Goal: Task Accomplishment & Management: Manage account settings

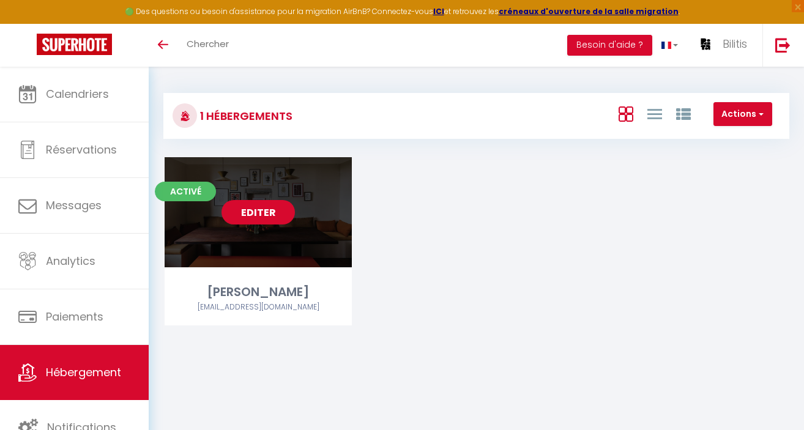
click at [270, 215] on link "Editer" at bounding box center [258, 212] width 73 height 24
select select "3"
select select "2"
select select "1"
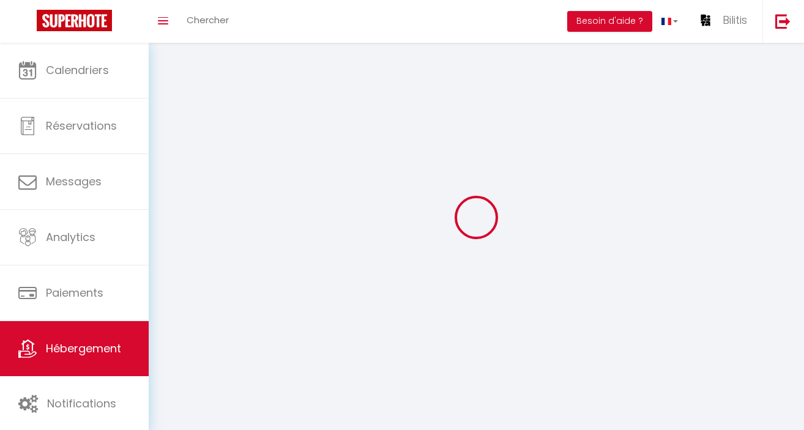
select select
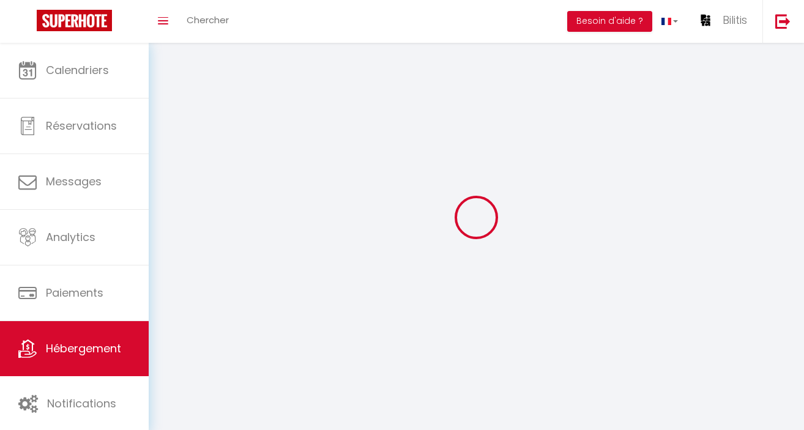
select select "1"
select select
checkbox input "false"
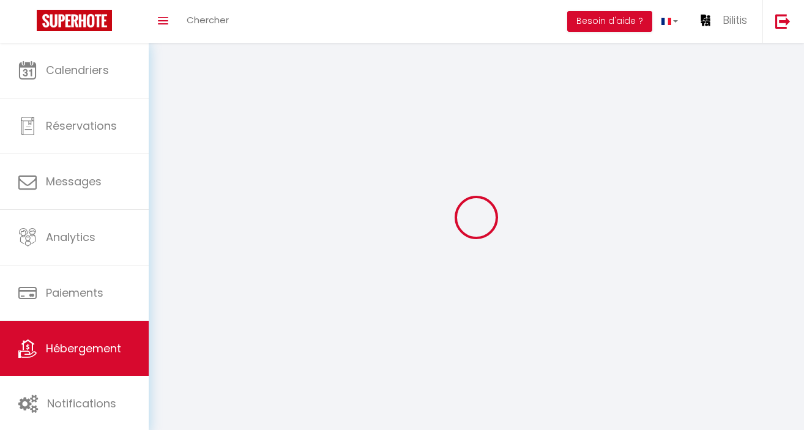
checkbox input "false"
select select "28"
select select
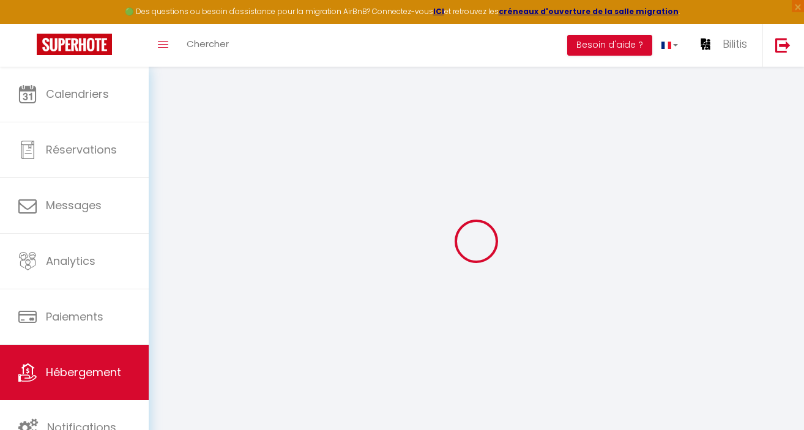
select select
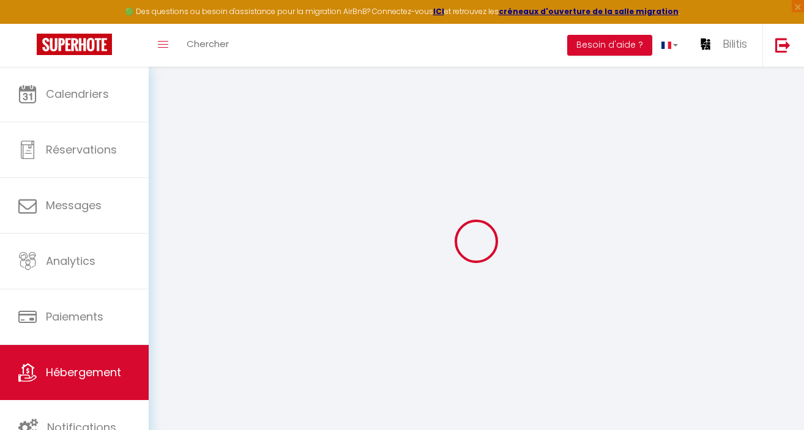
select select
checkbox input "false"
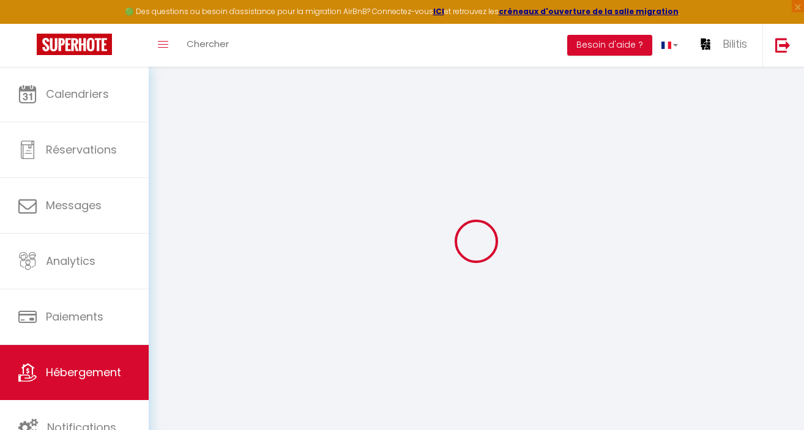
select select
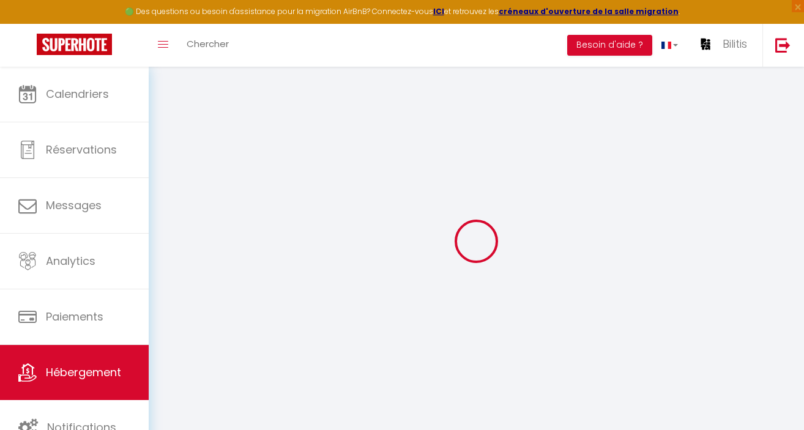
select select
checkbox input "false"
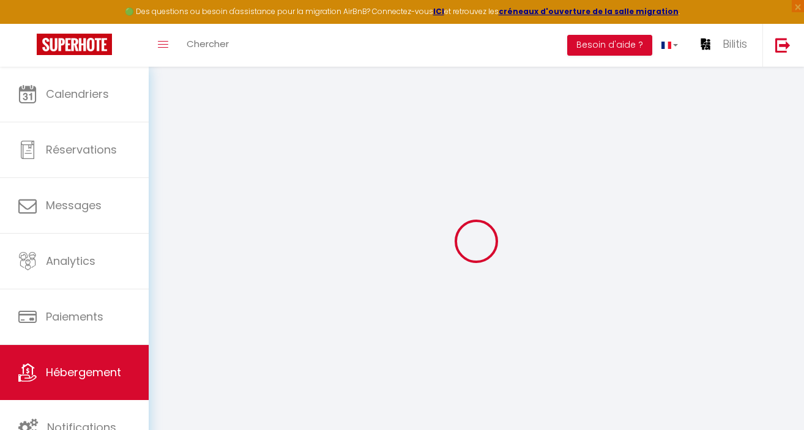
checkbox input "false"
select select
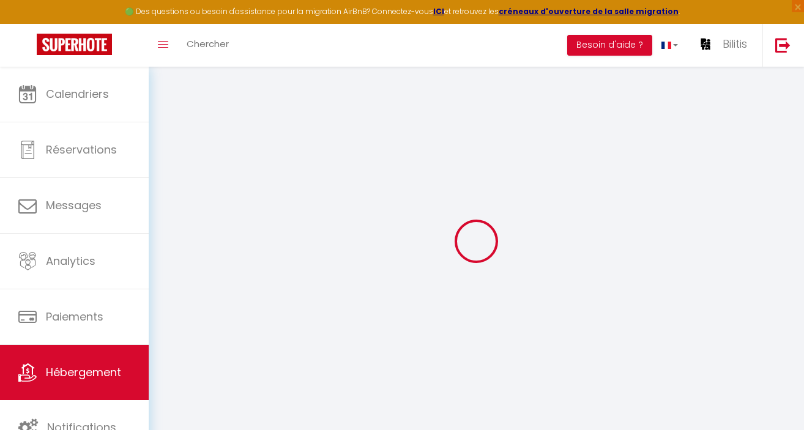
select select
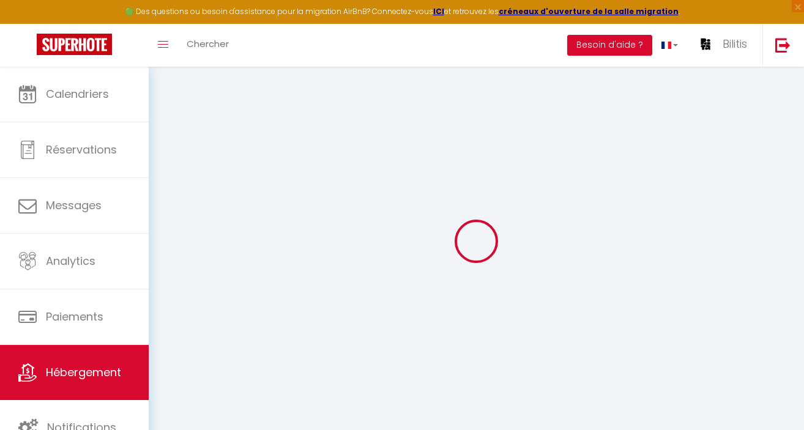
checkbox input "false"
select select
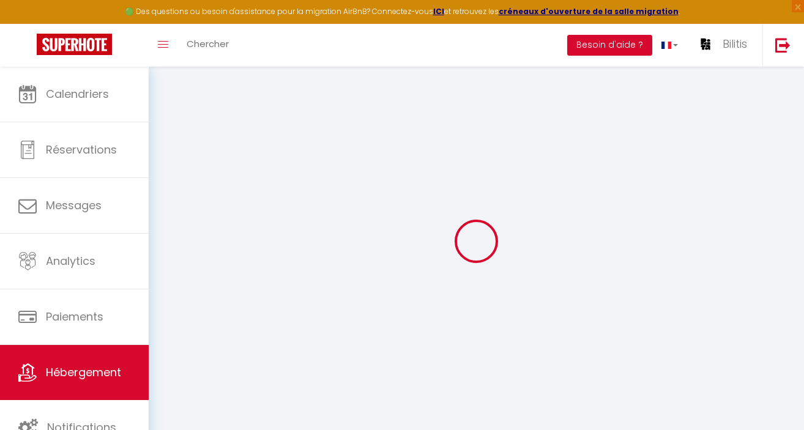
select select
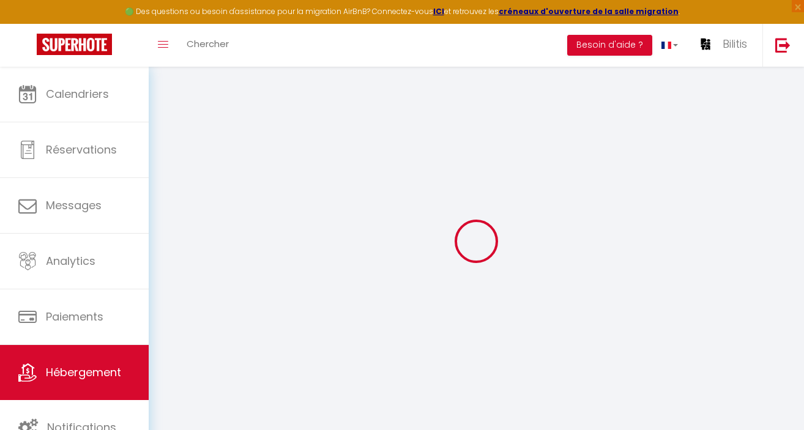
select select
checkbox input "false"
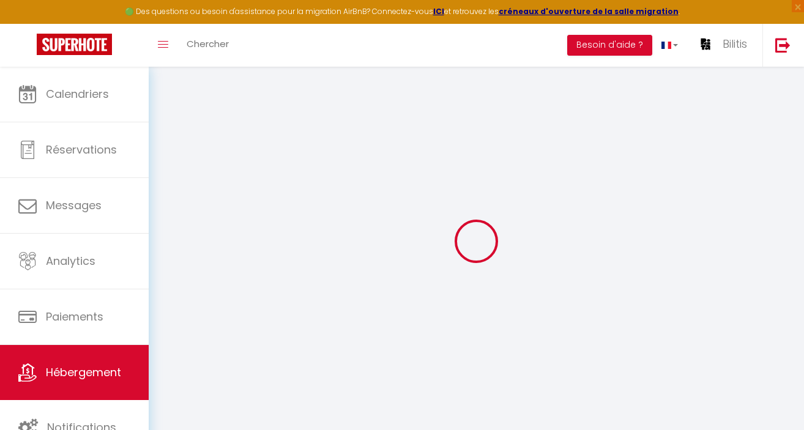
checkbox input "false"
select select
type input "[PERSON_NAME]"
type input "Bilitis"
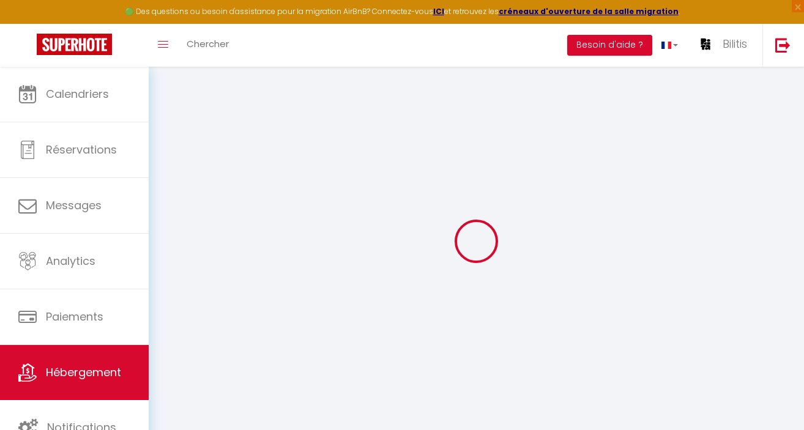
select select "houses"
select select "11"
select select "5"
type input "750"
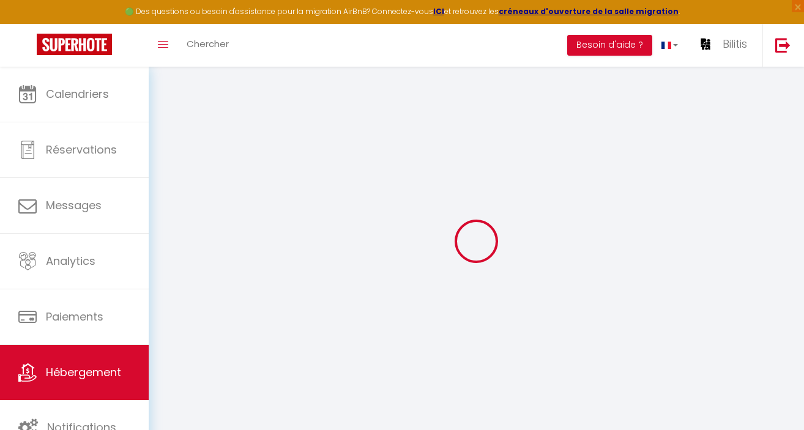
type input "3"
type input "0"
type input "1500"
type input "10"
select select
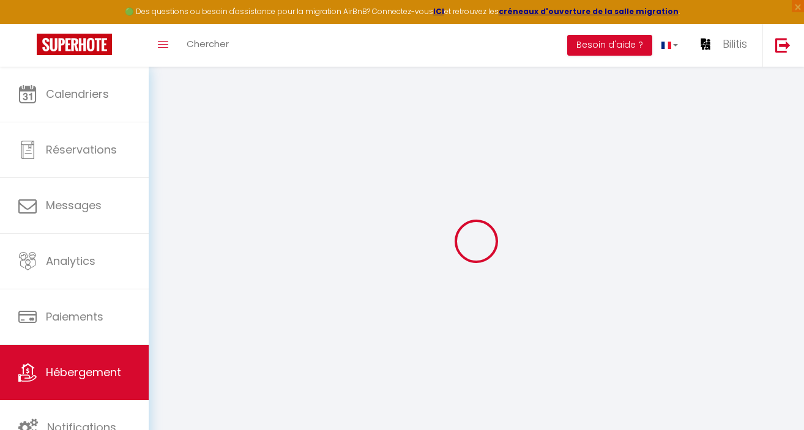
select select
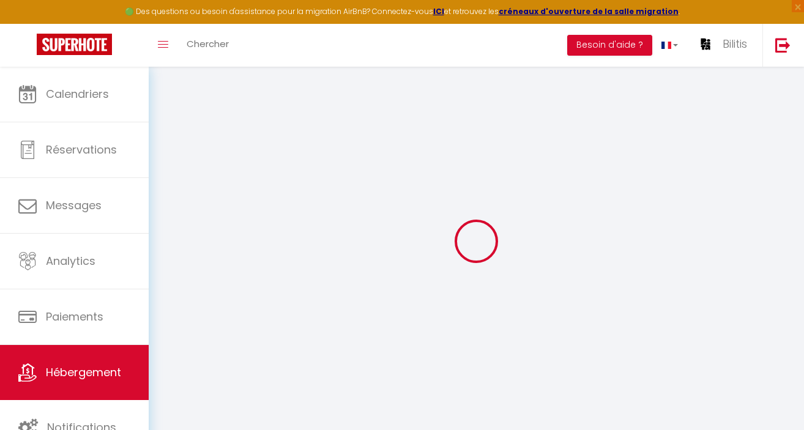
type input "Le moduchot"
type input "71250"
type input "La Vineuse sur Fregande"
type input "[EMAIL_ADDRESS][DOMAIN_NAME]"
select select "13487"
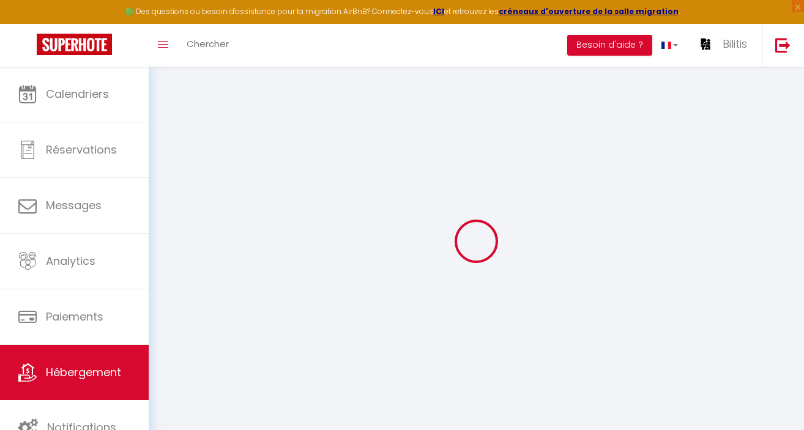
checkbox input "false"
radio input "true"
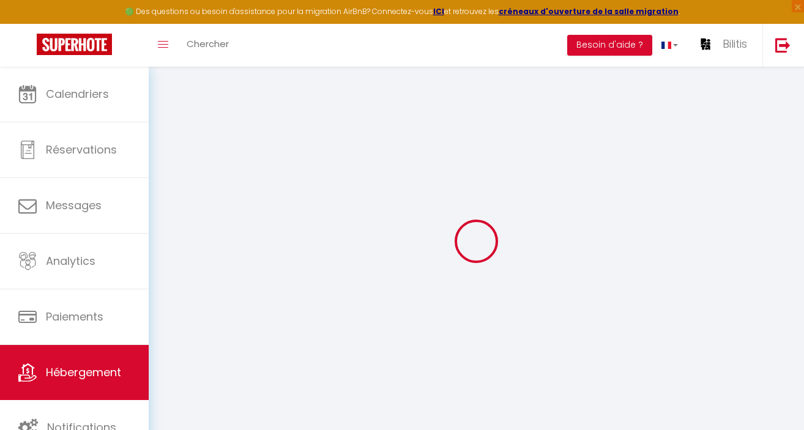
type input "0"
select select
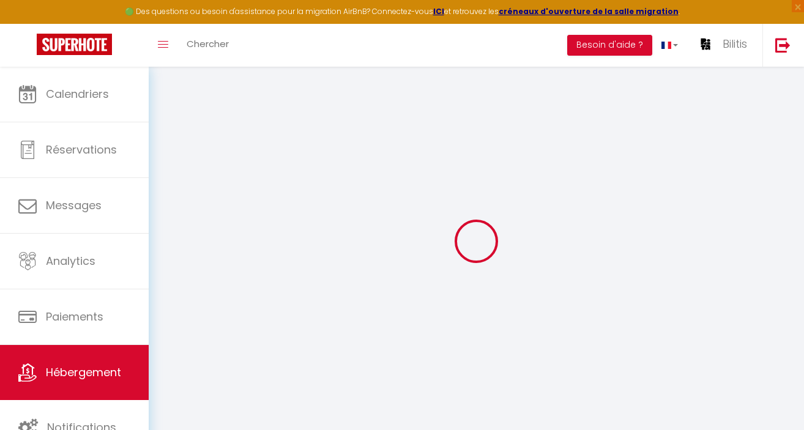
select select
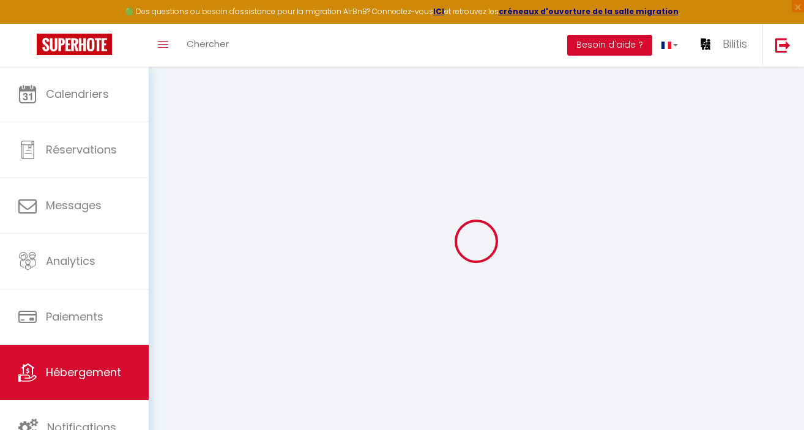
checkbox input "false"
select select "38628"
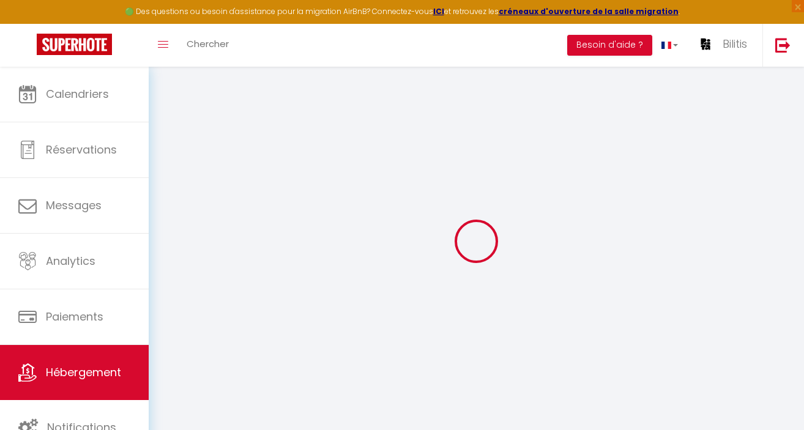
select select
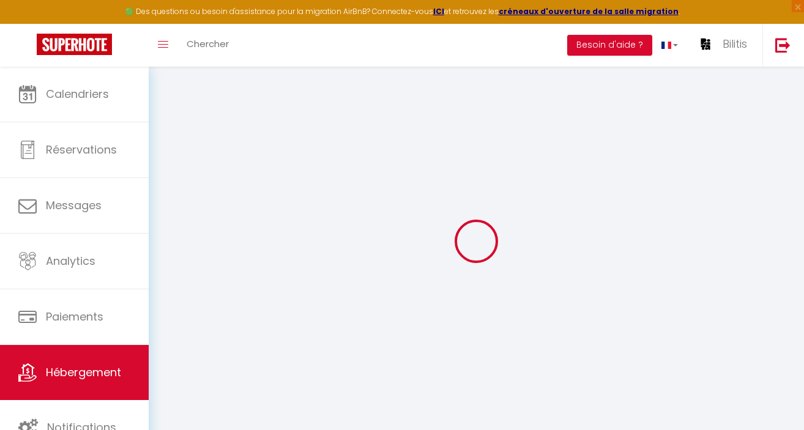
select select
checkbox input "false"
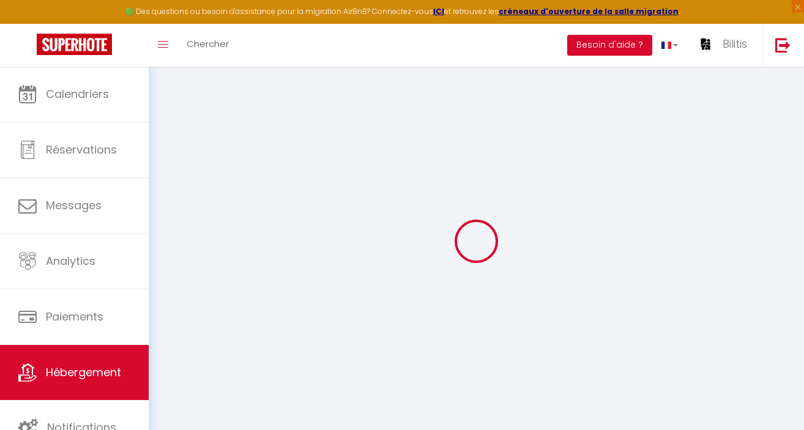
checkbox input "false"
select select "17:00"
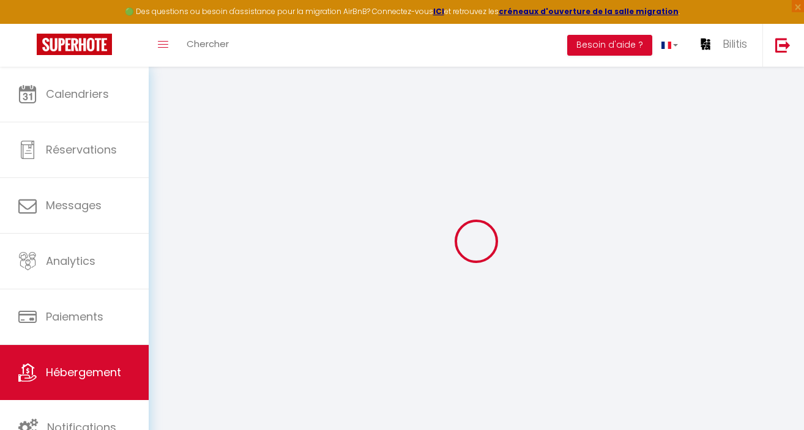
select select
select select "11:00"
select select "30"
select select "120"
select select "01:00"
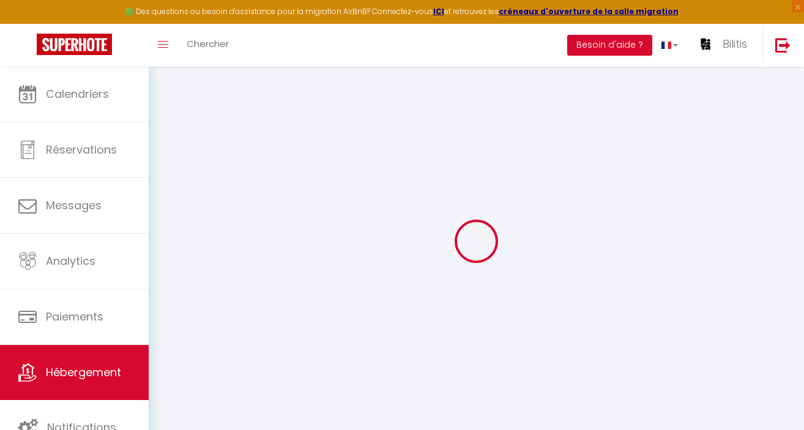
select select
checkbox input "false"
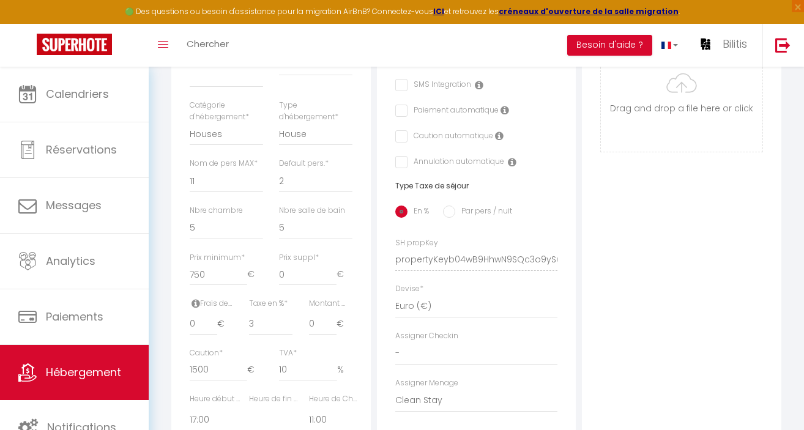
scroll to position [388, 0]
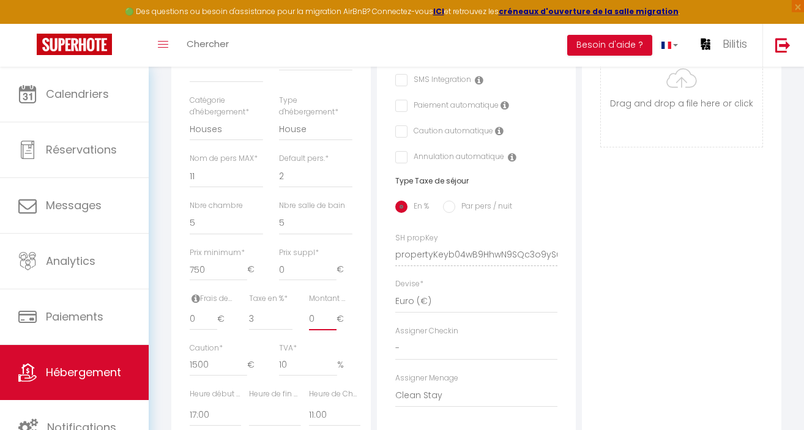
click at [318, 309] on input "0" at bounding box center [323, 319] width 28 height 22
select select
checkbox input "false"
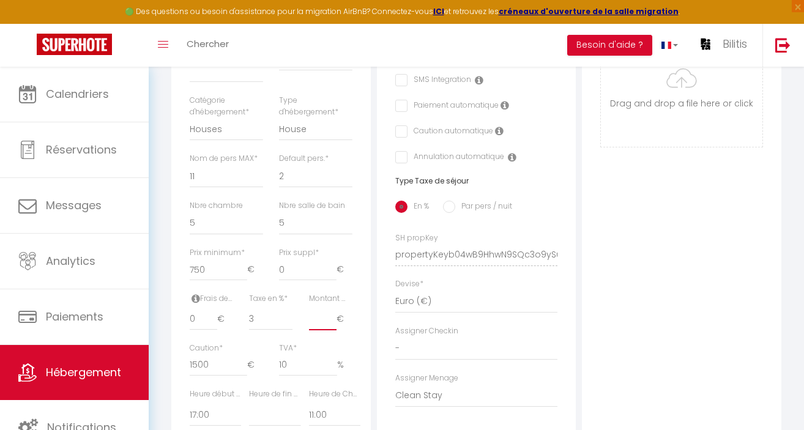
checkbox input "false"
type input "6"
select select
checkbox input "false"
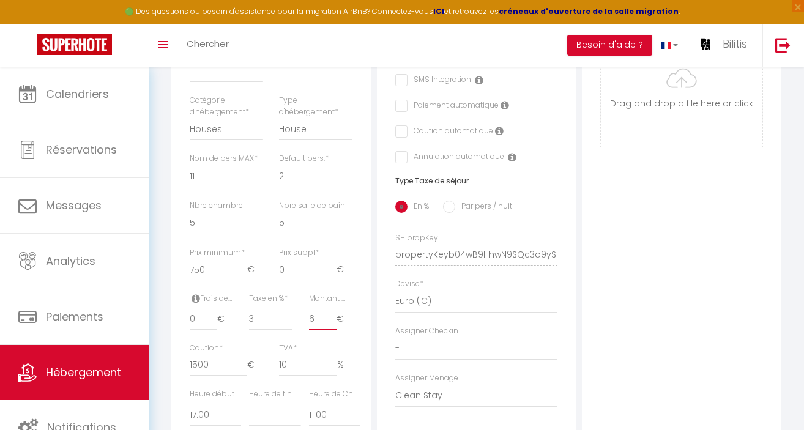
checkbox input "false"
type input "69"
select select
checkbox input "false"
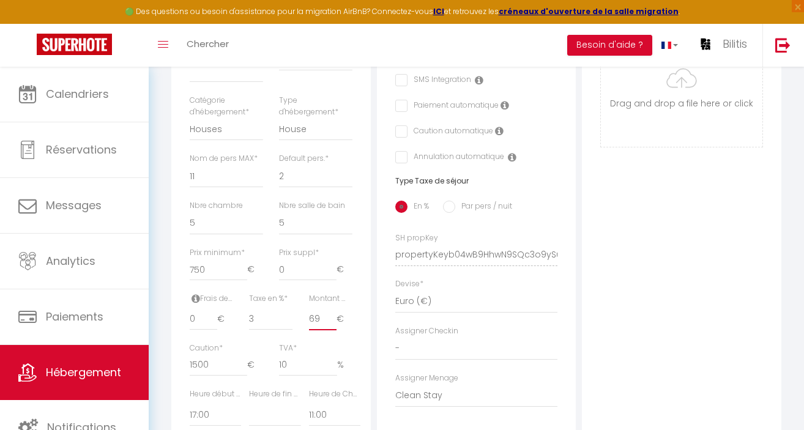
checkbox input "false"
type input "6"
select select
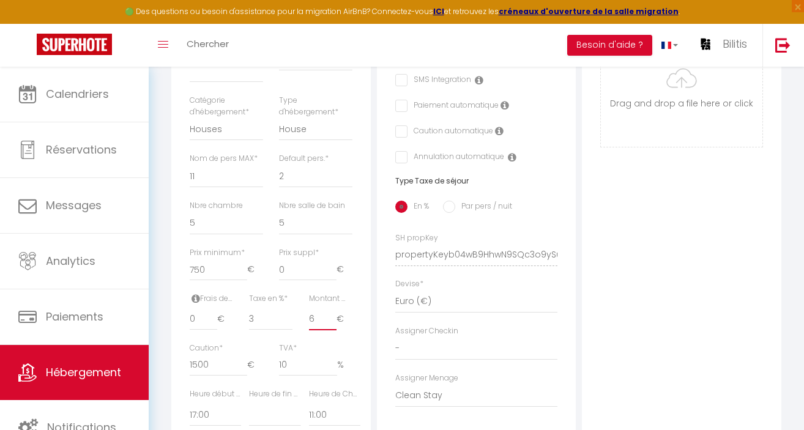
checkbox input "false"
type input "60"
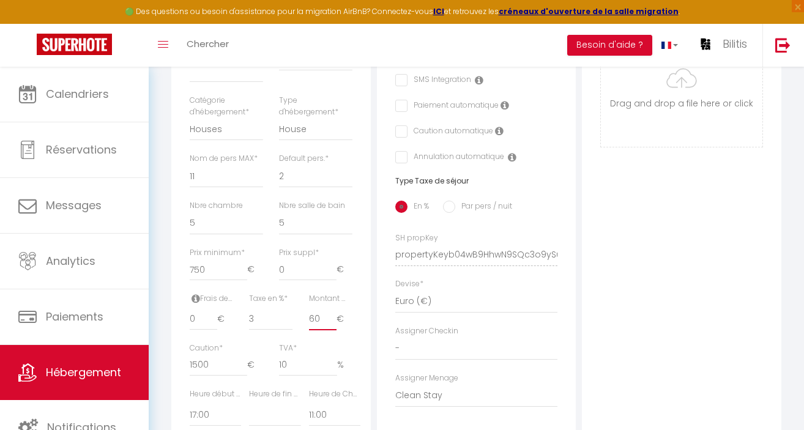
select select
checkbox input "false"
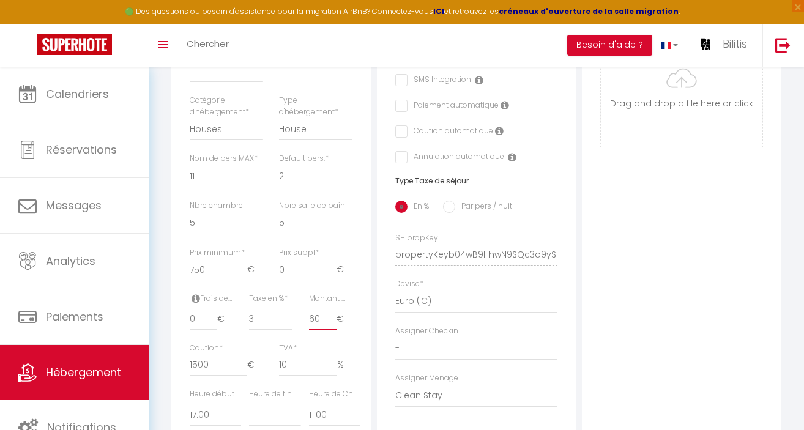
type input "6"
select select
checkbox input "false"
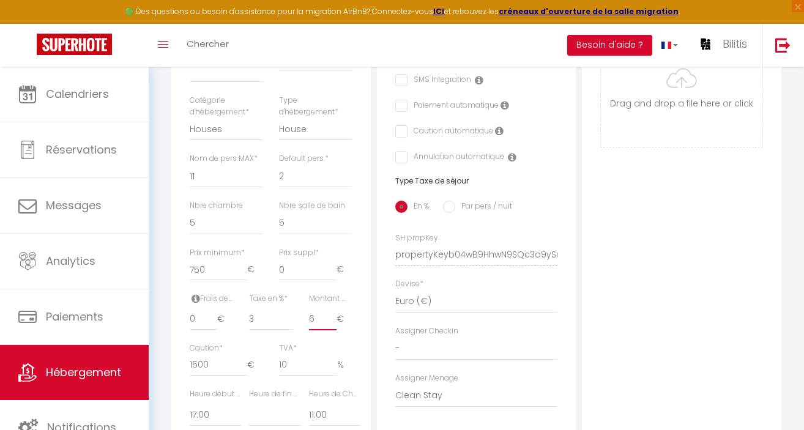
checkbox input "false"
select select
checkbox input "false"
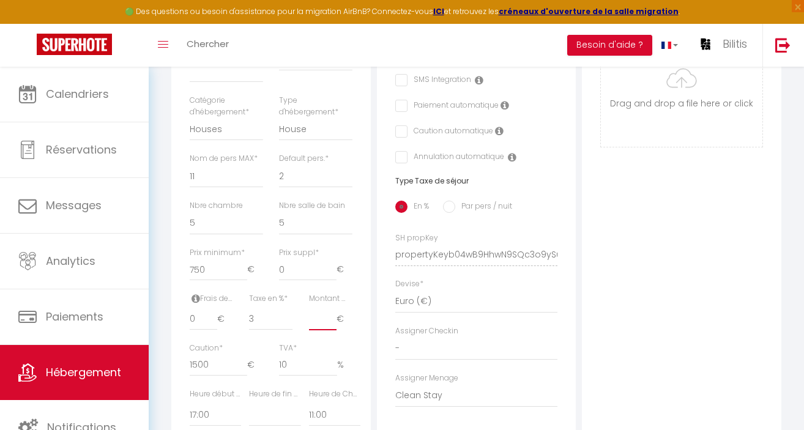
checkbox input "false"
type input "6"
select select
checkbox input "false"
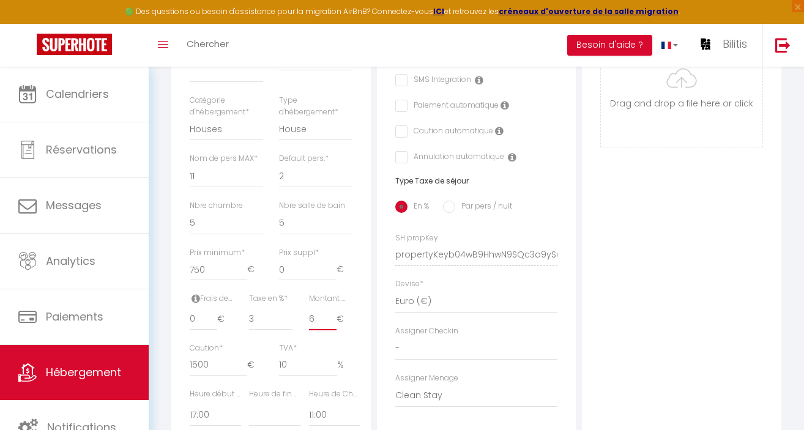
checkbox input "false"
type input "60"
select select
checkbox input "false"
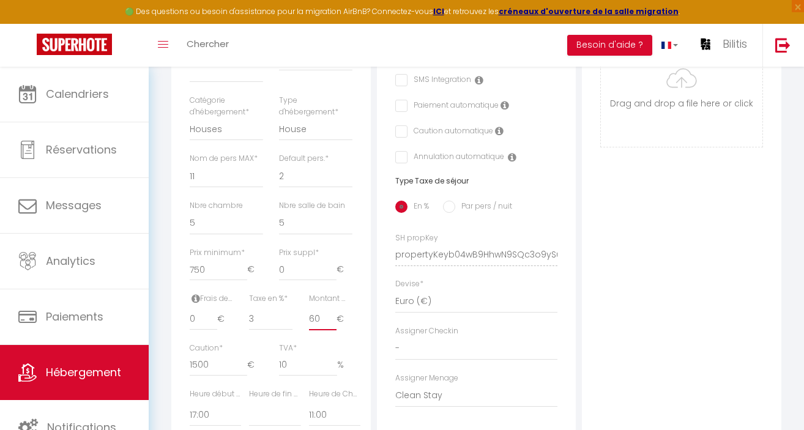
checkbox input "false"
type input "60"
click at [313, 343] on div "TVA * 10 %" at bounding box center [315, 360] width 73 height 34
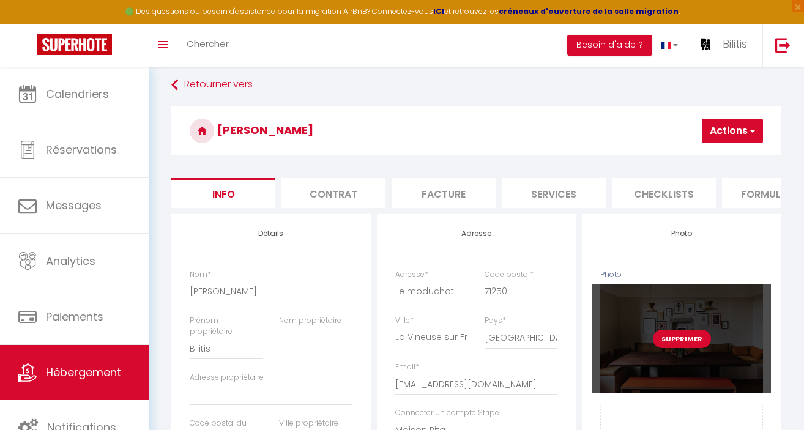
scroll to position [0, 0]
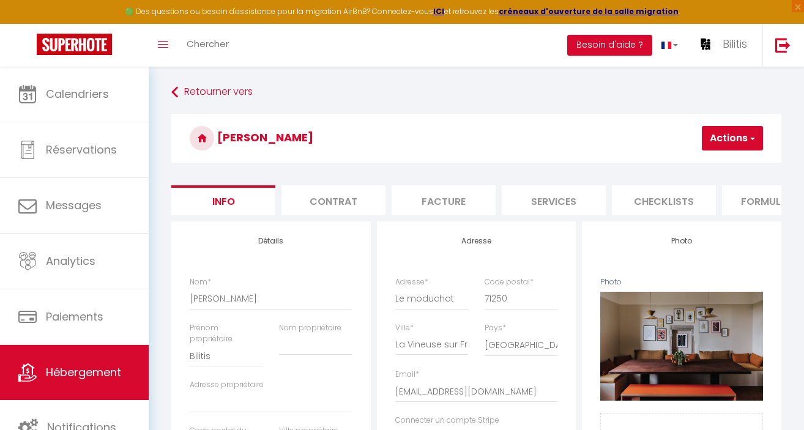
click at [721, 140] on button "Actions" at bounding box center [732, 138] width 61 height 24
click at [672, 163] on input "Enregistrer" at bounding box center [666, 165] width 45 height 12
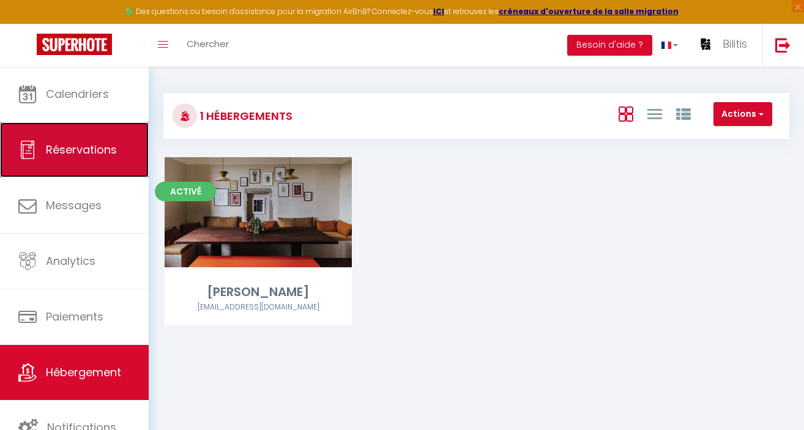
click at [70, 153] on span "Réservations" at bounding box center [81, 149] width 71 height 15
select select "not_cancelled"
select select
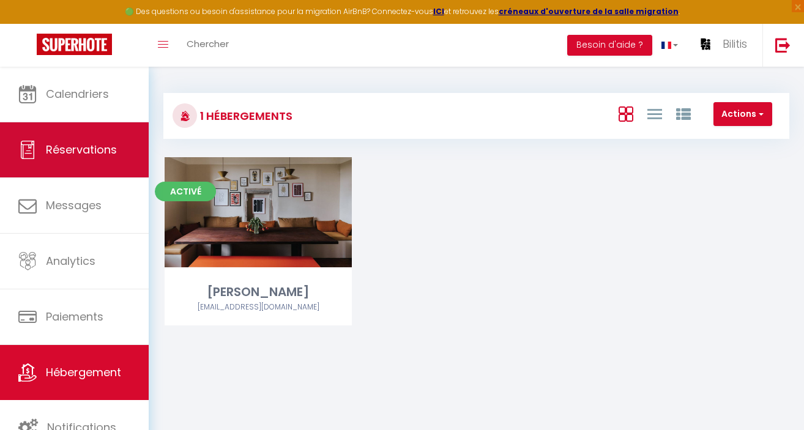
select select
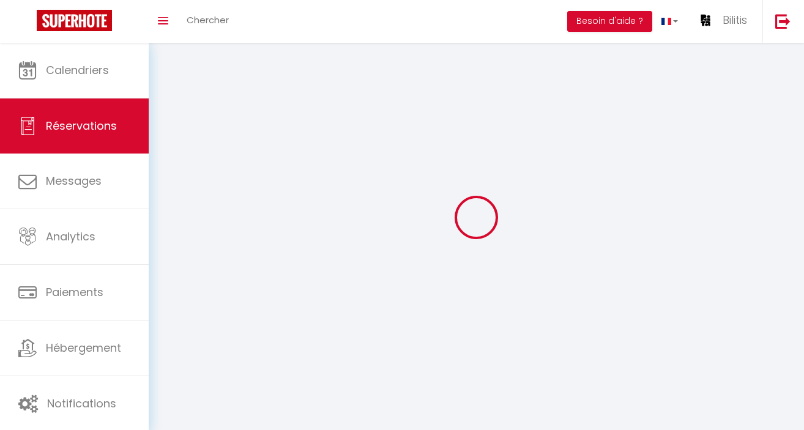
select select
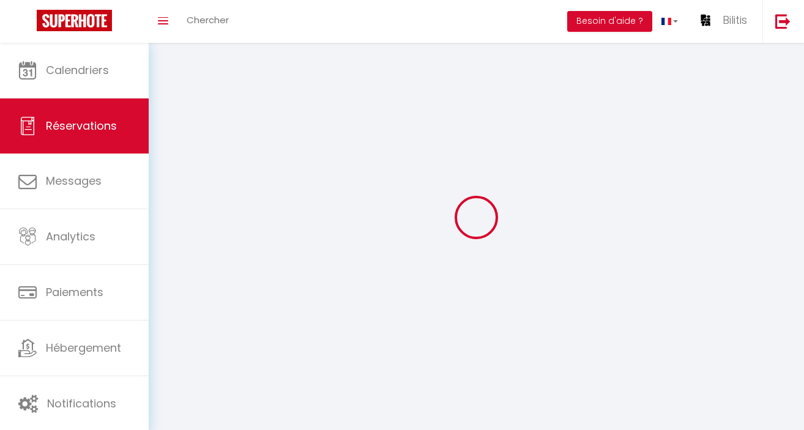
select select
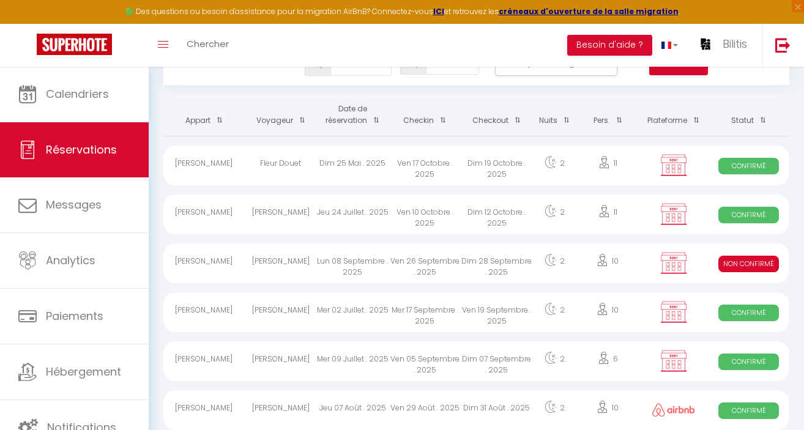
scroll to position [52, 0]
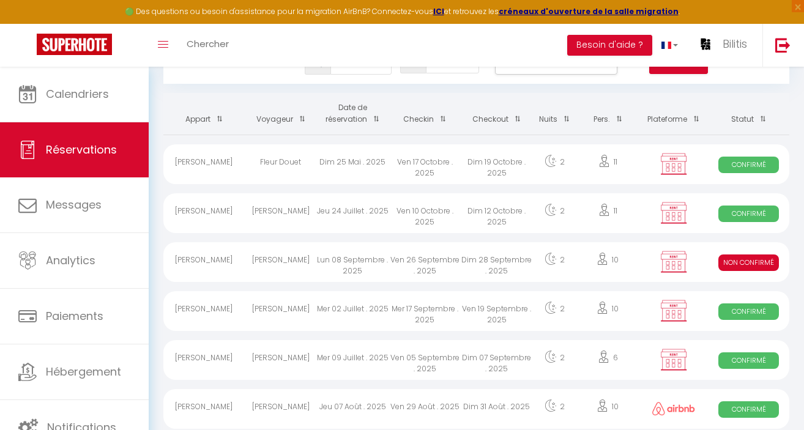
click at [285, 263] on div "[PERSON_NAME]" at bounding box center [281, 262] width 72 height 40
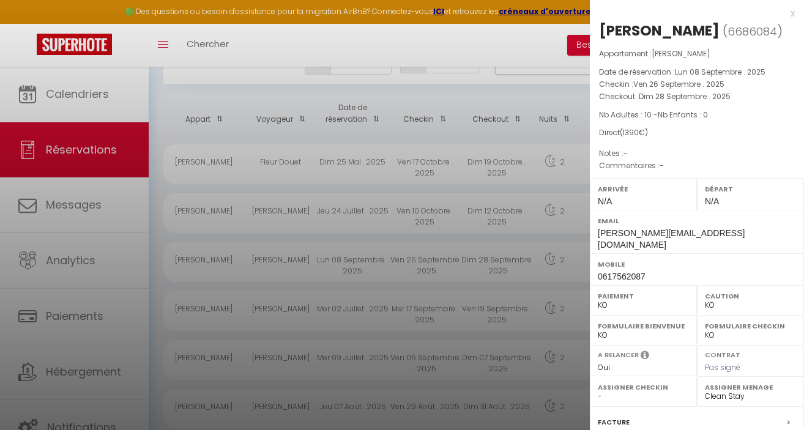
click at [69, 212] on div at bounding box center [402, 215] width 804 height 430
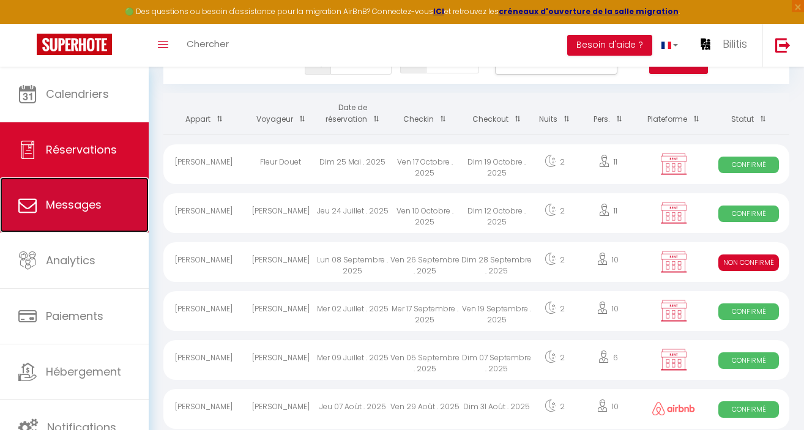
click at [69, 204] on span "Messages" at bounding box center [74, 204] width 56 height 15
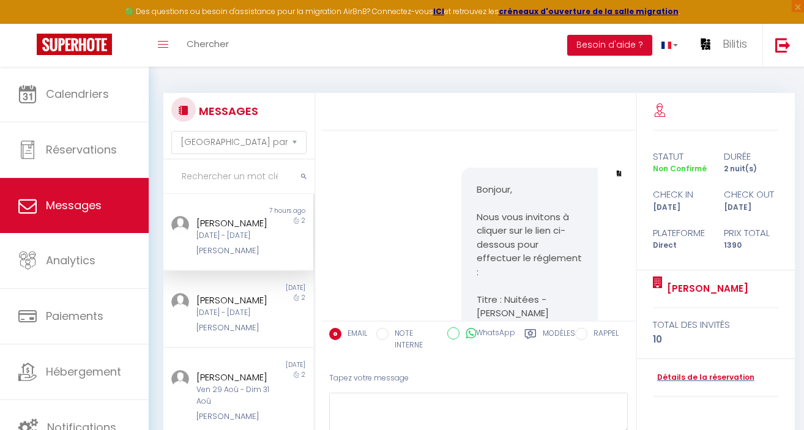
scroll to position [540, 0]
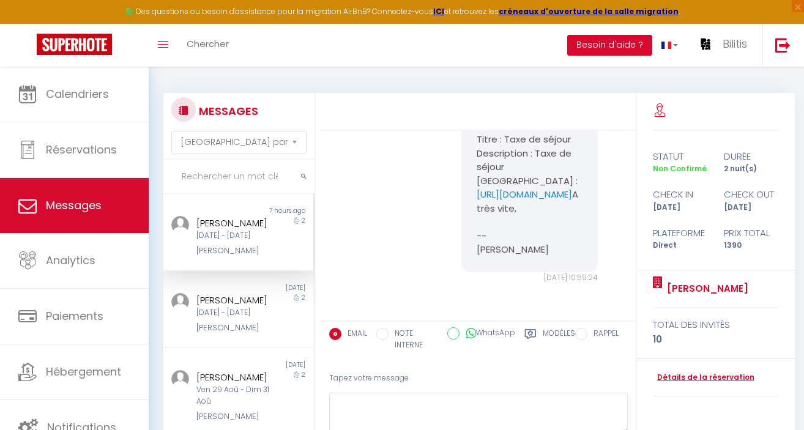
click at [220, 234] on div "[DATE] - [DATE]" at bounding box center [236, 236] width 80 height 12
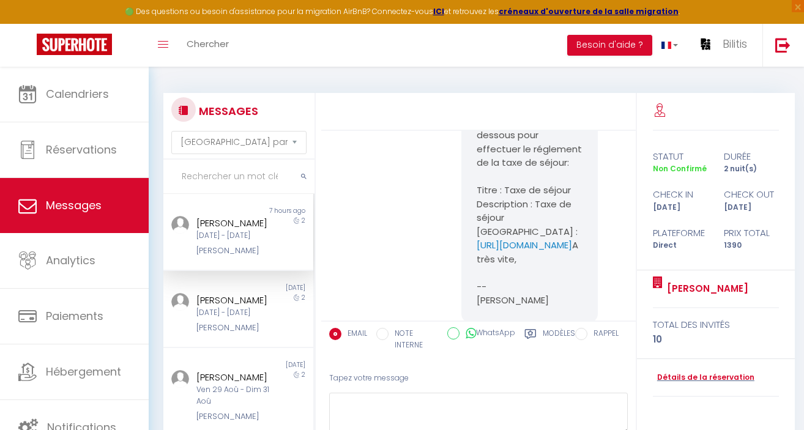
scroll to position [398, 0]
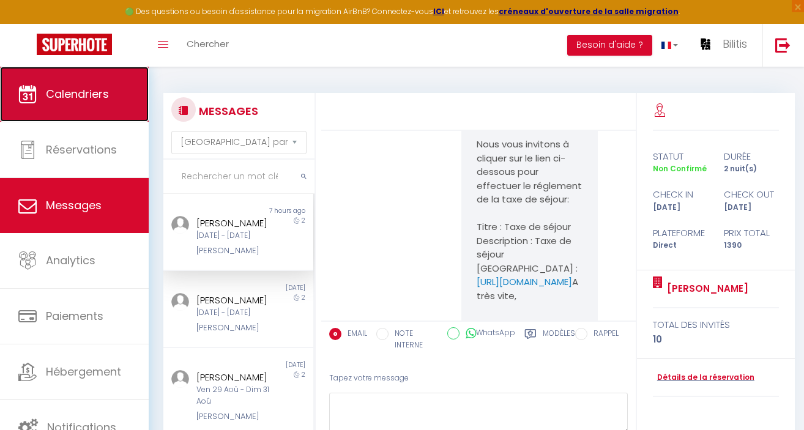
click at [88, 85] on link "Calendriers" at bounding box center [74, 94] width 149 height 55
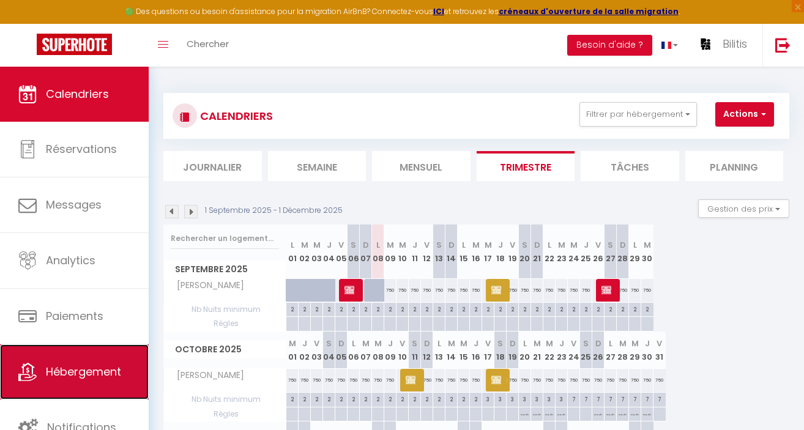
click at [76, 373] on span "Hébergement" at bounding box center [83, 371] width 75 height 15
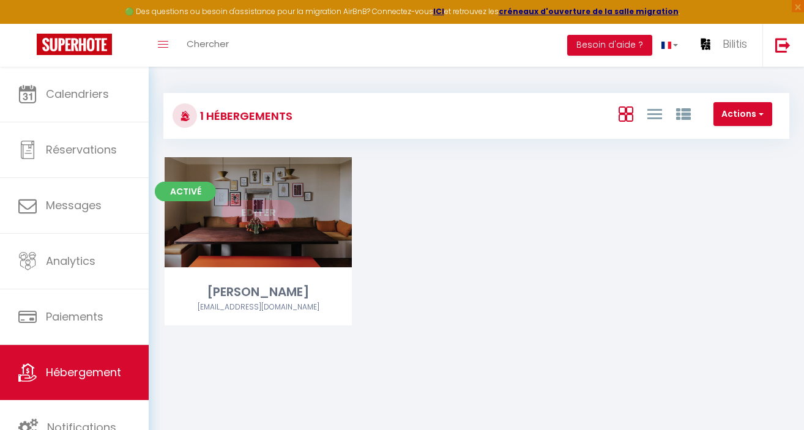
click at [231, 199] on div "Editer" at bounding box center [258, 212] width 187 height 110
click at [247, 207] on link "Editer" at bounding box center [258, 212] width 73 height 24
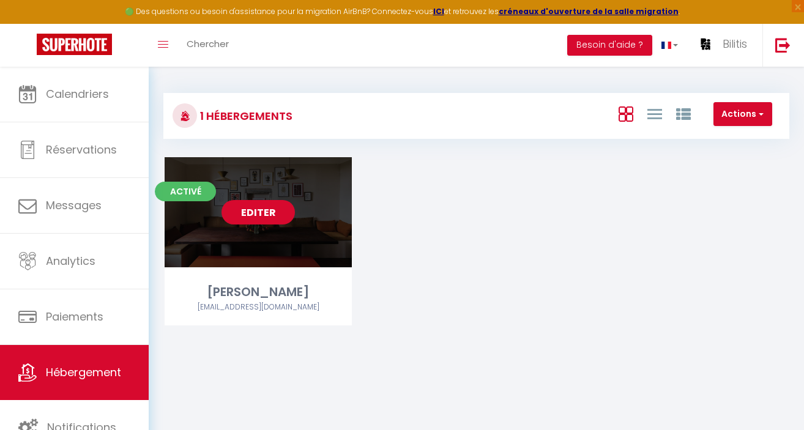
click at [261, 211] on link "Editer" at bounding box center [258, 212] width 73 height 24
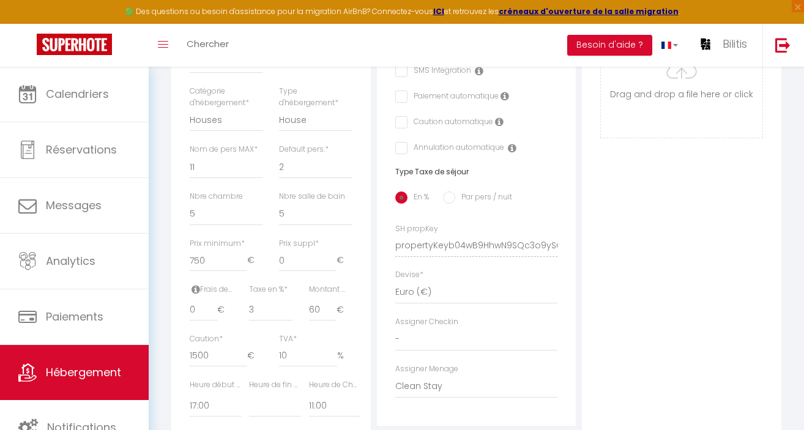
scroll to position [408, 0]
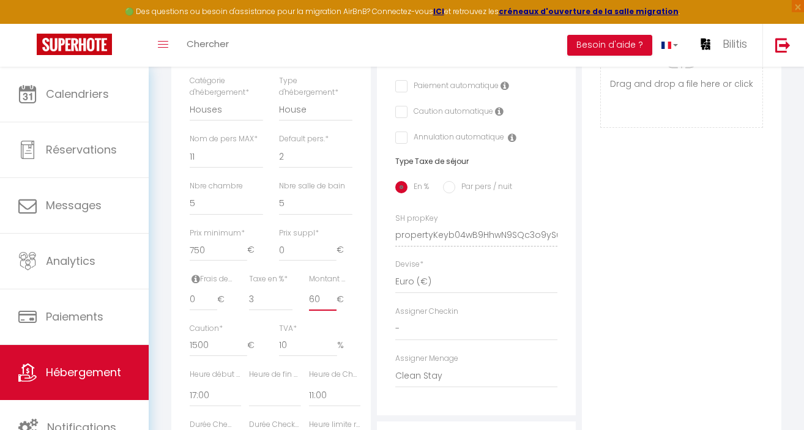
click at [319, 289] on input "60" at bounding box center [323, 300] width 28 height 22
click at [329, 274] on label "Montant max taxe séjour *" at bounding box center [330, 280] width 43 height 12
click at [329, 289] on input "60" at bounding box center [323, 300] width 28 height 22
drag, startPoint x: 321, startPoint y: 288, endPoint x: 311, endPoint y: 288, distance: 9.8
click at [311, 289] on input "60" at bounding box center [323, 300] width 28 height 22
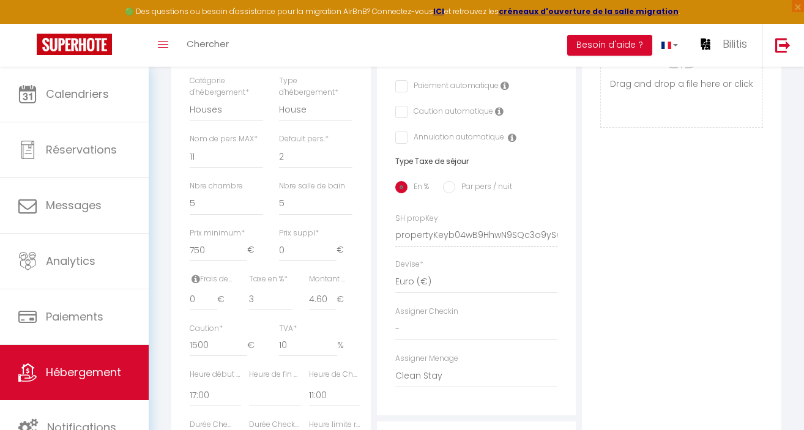
click at [316, 323] on div "TVA * 10 %" at bounding box center [315, 340] width 73 height 34
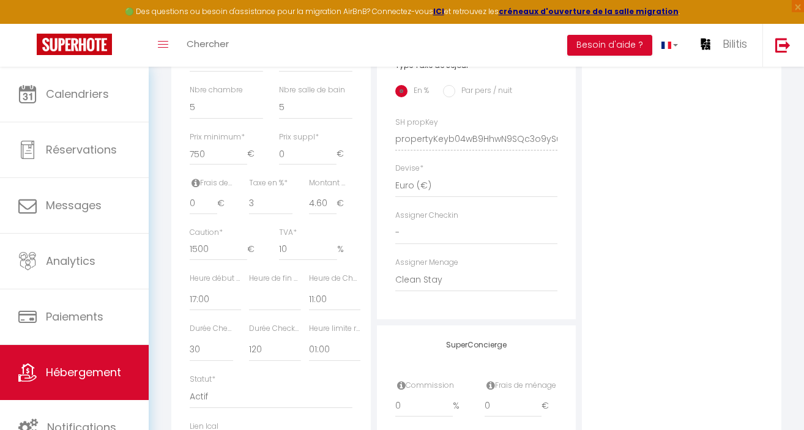
scroll to position [486, 0]
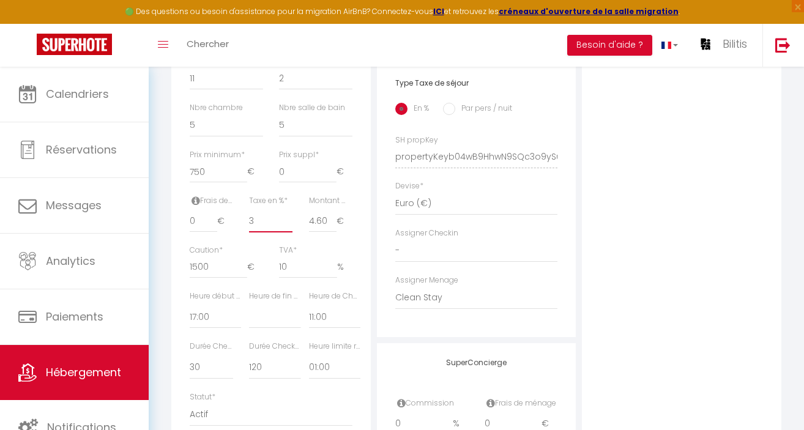
click at [270, 210] on input "3" at bounding box center [270, 221] width 43 height 22
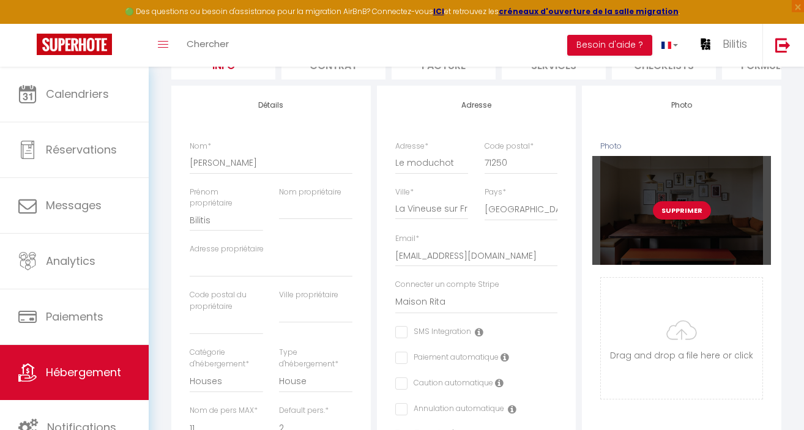
scroll to position [0, 0]
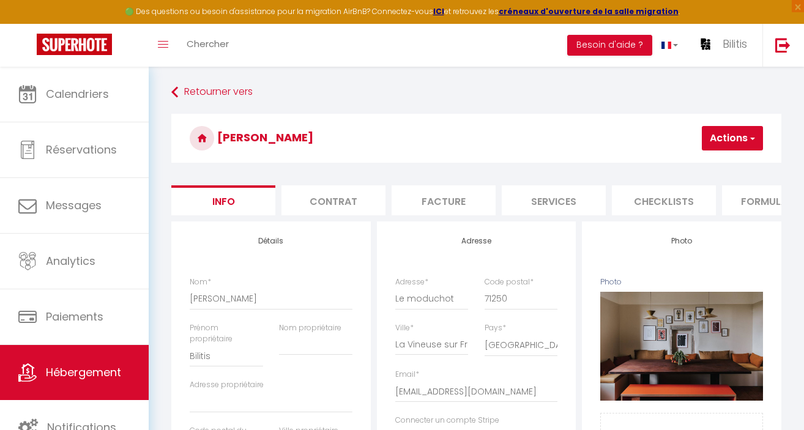
click at [710, 133] on button "Actions" at bounding box center [732, 138] width 61 height 24
click at [678, 162] on input "Enregistrer" at bounding box center [666, 165] width 45 height 12
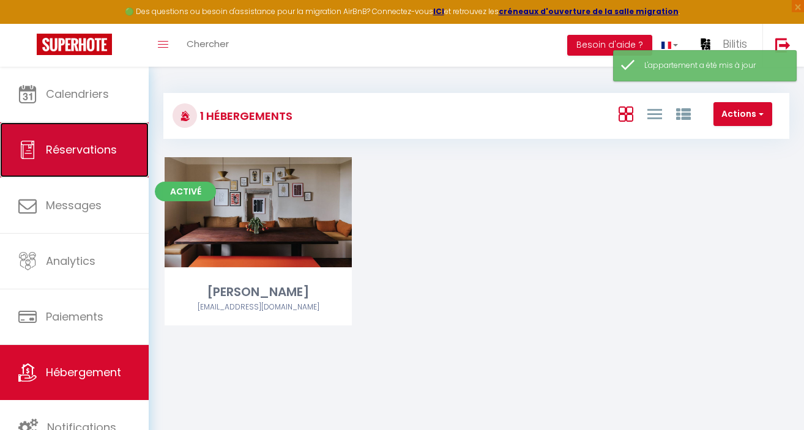
click at [87, 149] on span "Réservations" at bounding box center [81, 149] width 71 height 15
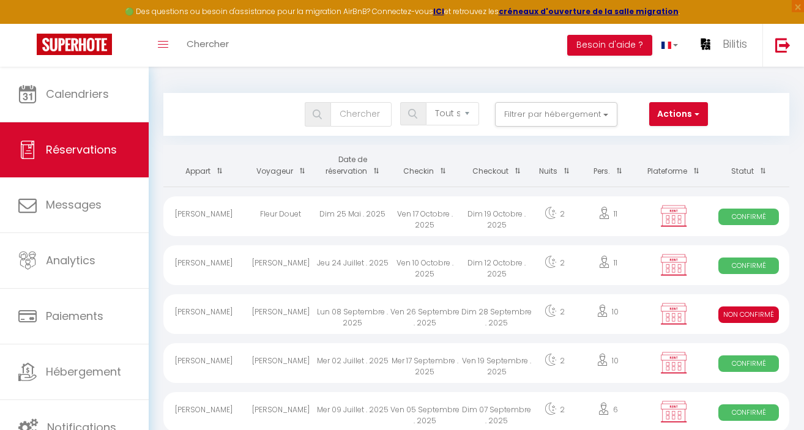
click at [278, 313] on div "[PERSON_NAME]" at bounding box center [281, 314] width 72 height 40
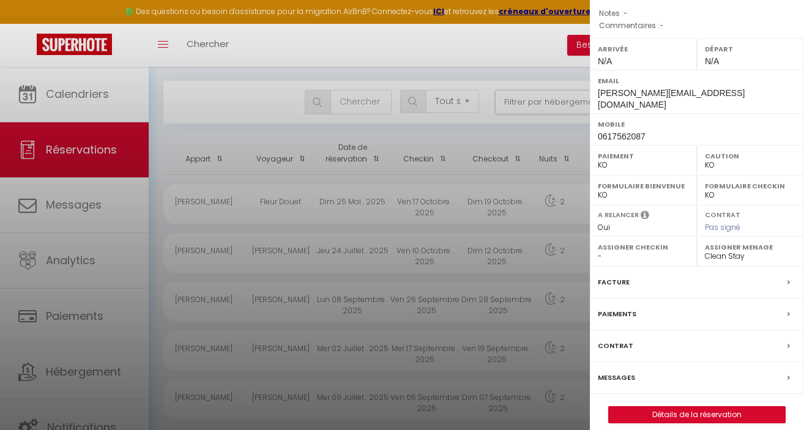
scroll to position [15, 0]
click at [619, 276] on label "Facture" at bounding box center [614, 282] width 32 height 13
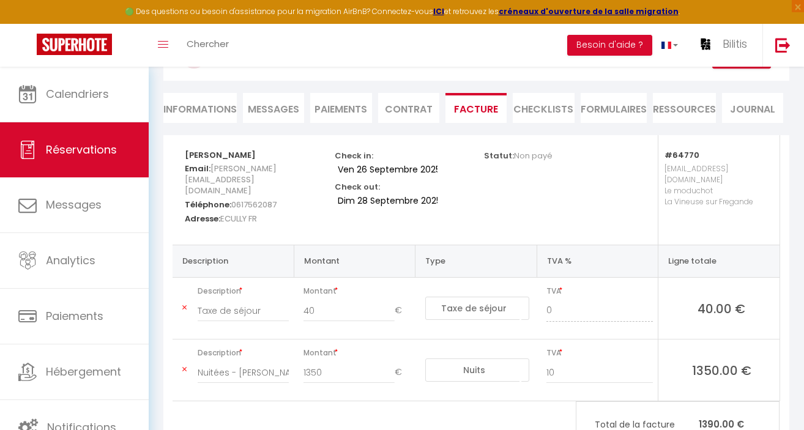
scroll to position [134, 0]
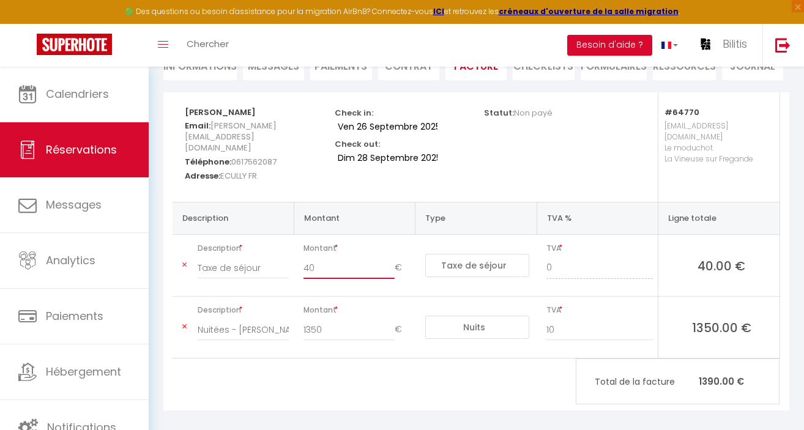
click at [315, 257] on input "40" at bounding box center [348, 268] width 91 height 22
click at [393, 240] on span "Montant" at bounding box center [356, 248] width 106 height 17
click at [452, 367] on div "[PERSON_NAME] Email: [EMAIL_ADDRESS][DOMAIN_NAME] Téléphone: [PHONE_NUMBER] Adr…" at bounding box center [476, 251] width 626 height 318
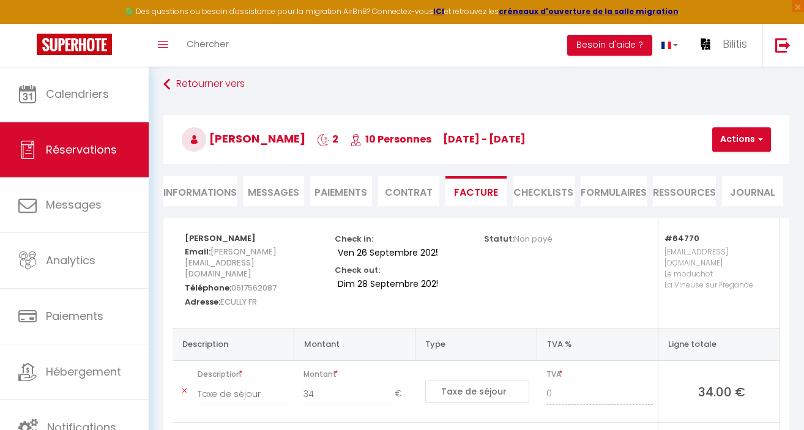
scroll to position [6, 0]
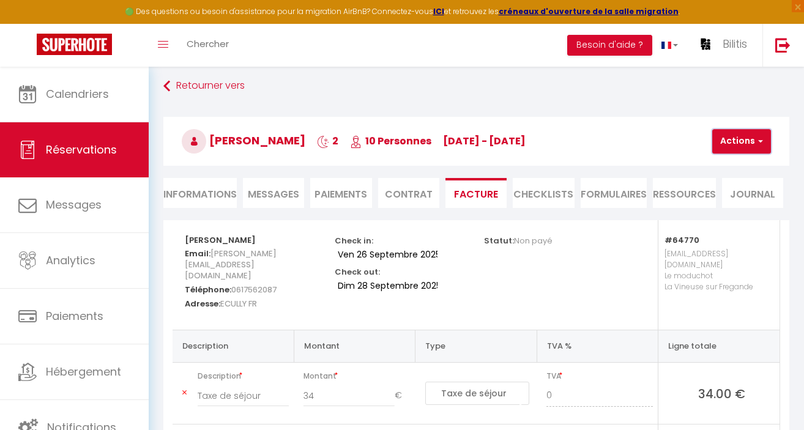
click at [733, 138] on button "Actions" at bounding box center [741, 141] width 59 height 24
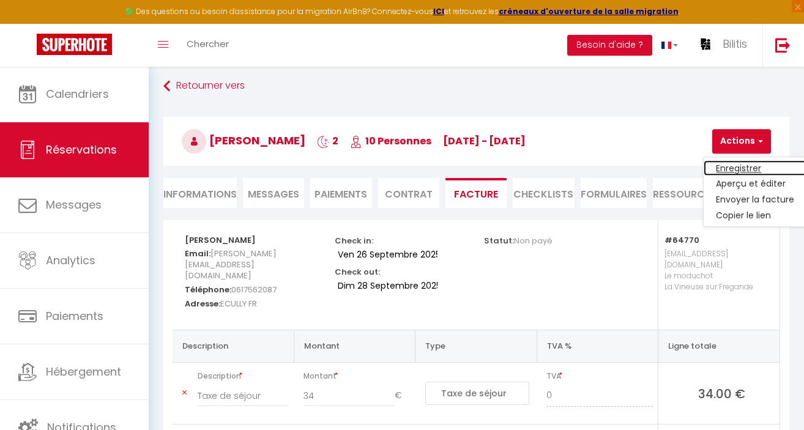
click at [731, 163] on link "Enregistrer" at bounding box center [755, 168] width 103 height 16
